Goal: Transaction & Acquisition: Purchase product/service

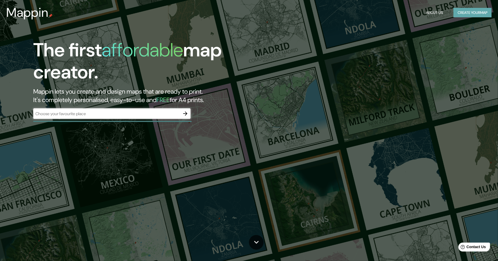
click at [467, 10] on button "Create your map" at bounding box center [472, 13] width 38 height 10
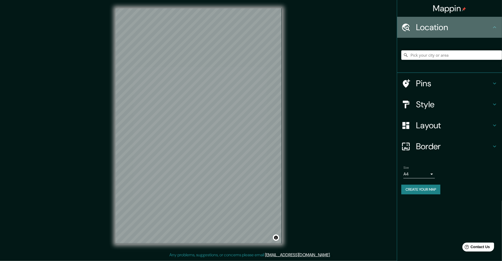
click at [491, 30] on h4 "Location" at bounding box center [453, 27] width 75 height 10
click at [493, 28] on icon at bounding box center [494, 27] width 3 height 2
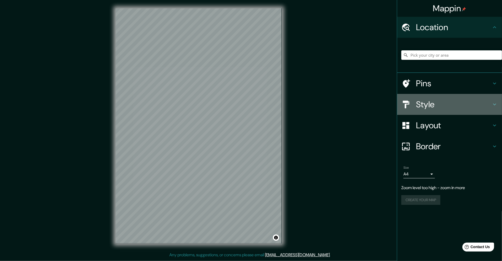
click at [454, 107] on h4 "Style" at bounding box center [453, 104] width 75 height 10
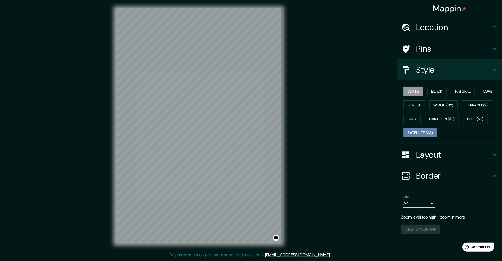
click at [422, 129] on button "Satellite ($3)" at bounding box center [420, 133] width 34 height 10
click at [475, 118] on button "Blue ($2)" at bounding box center [475, 119] width 25 height 10
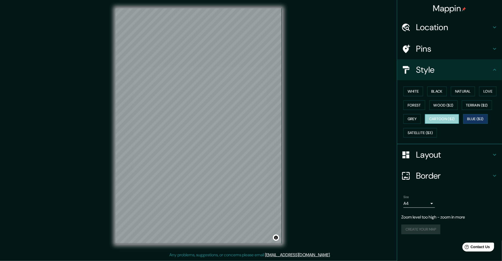
click at [441, 117] on button "Cartoon ($2)" at bounding box center [442, 119] width 34 height 10
click at [410, 119] on button "Grey" at bounding box center [411, 119] width 17 height 10
click at [465, 92] on button "Natural" at bounding box center [463, 91] width 24 height 10
click at [445, 92] on button "Black" at bounding box center [437, 91] width 20 height 10
click at [408, 92] on button "White" at bounding box center [413, 91] width 20 height 10
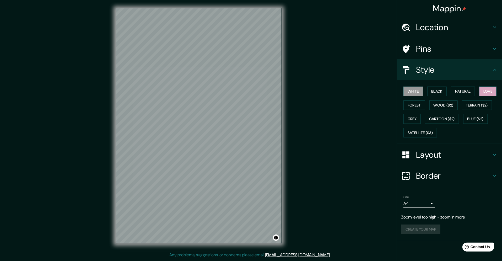
click at [481, 88] on button "Love" at bounding box center [487, 91] width 17 height 10
click at [476, 104] on button "Terrain ($2)" at bounding box center [477, 105] width 30 height 10
click at [434, 105] on button "Wood ($2)" at bounding box center [443, 105] width 28 height 10
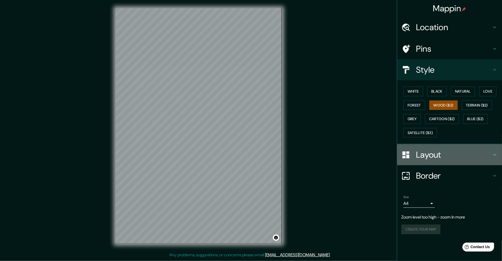
click at [492, 154] on icon at bounding box center [494, 154] width 6 height 6
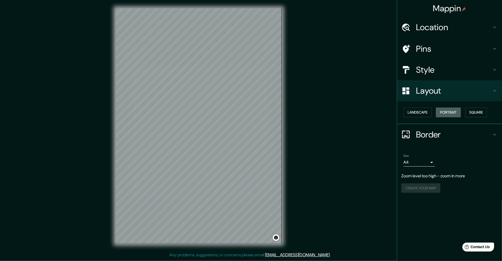
click at [452, 113] on button "Portrait" at bounding box center [448, 112] width 25 height 10
click at [446, 111] on button "Portrait" at bounding box center [448, 112] width 25 height 10
click at [423, 112] on button "Landscape" at bounding box center [417, 112] width 28 height 10
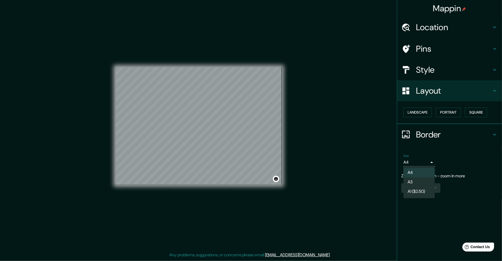
click at [432, 161] on body "Mappin Location Pins Style Layout Landscape Portrait Square Border Choose a bor…" at bounding box center [251, 130] width 502 height 261
click at [421, 184] on li "A3" at bounding box center [418, 181] width 31 height 9
type input "a4"
click at [431, 161] on body "Mappin Location Pins Style Layout Landscape Portrait Square Border Choose a bor…" at bounding box center [251, 130] width 502 height 261
click at [412, 182] on li "A3" at bounding box center [418, 181] width 31 height 9
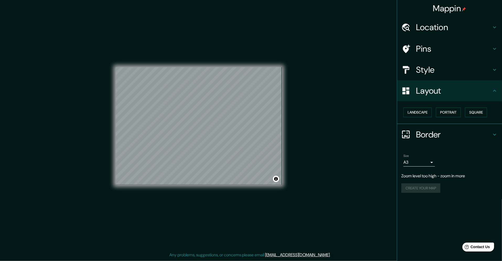
click at [303, 197] on div "Mappin Location Pins Style Layout Landscape Portrait Square Border Choose a bor…" at bounding box center [251, 130] width 502 height 260
click at [289, 146] on div "© Mapbox © OpenStreetMap Improve this map" at bounding box center [198, 126] width 183 height 252
